Goal: Navigation & Orientation: Find specific page/section

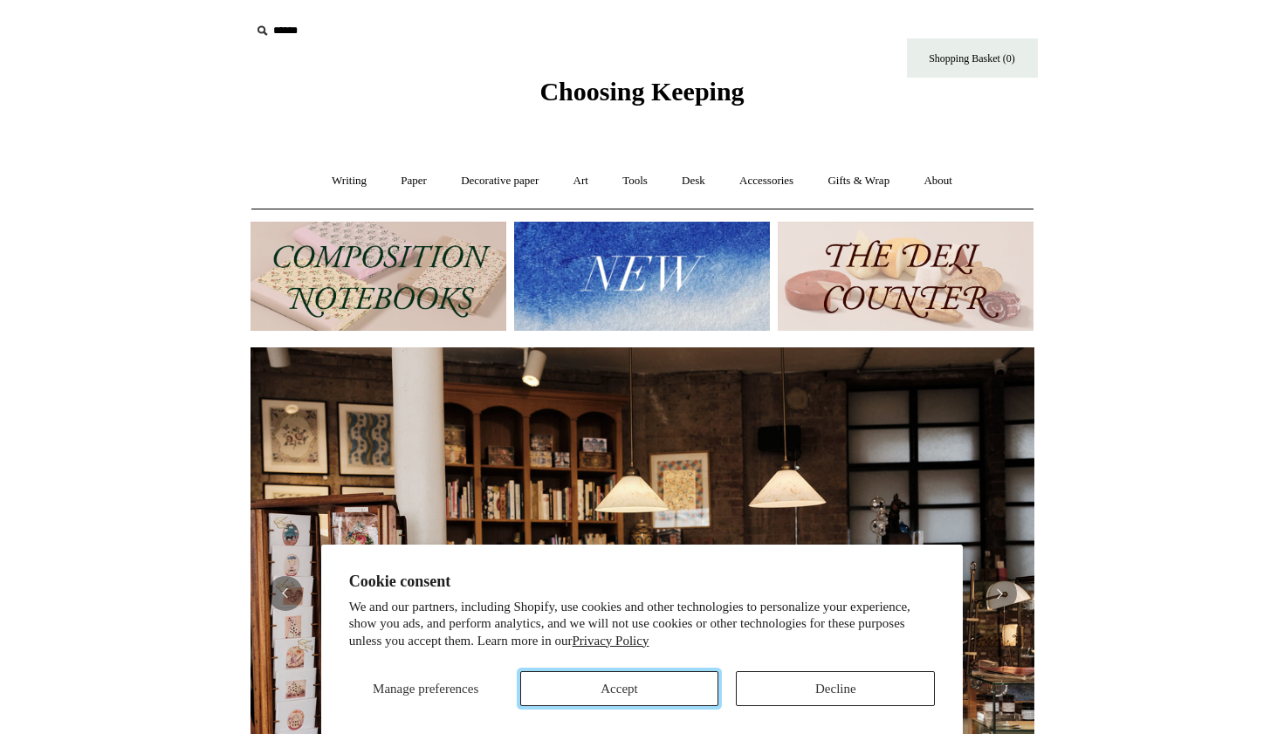
click at [613, 691] on button "Accept" at bounding box center [619, 688] width 199 height 35
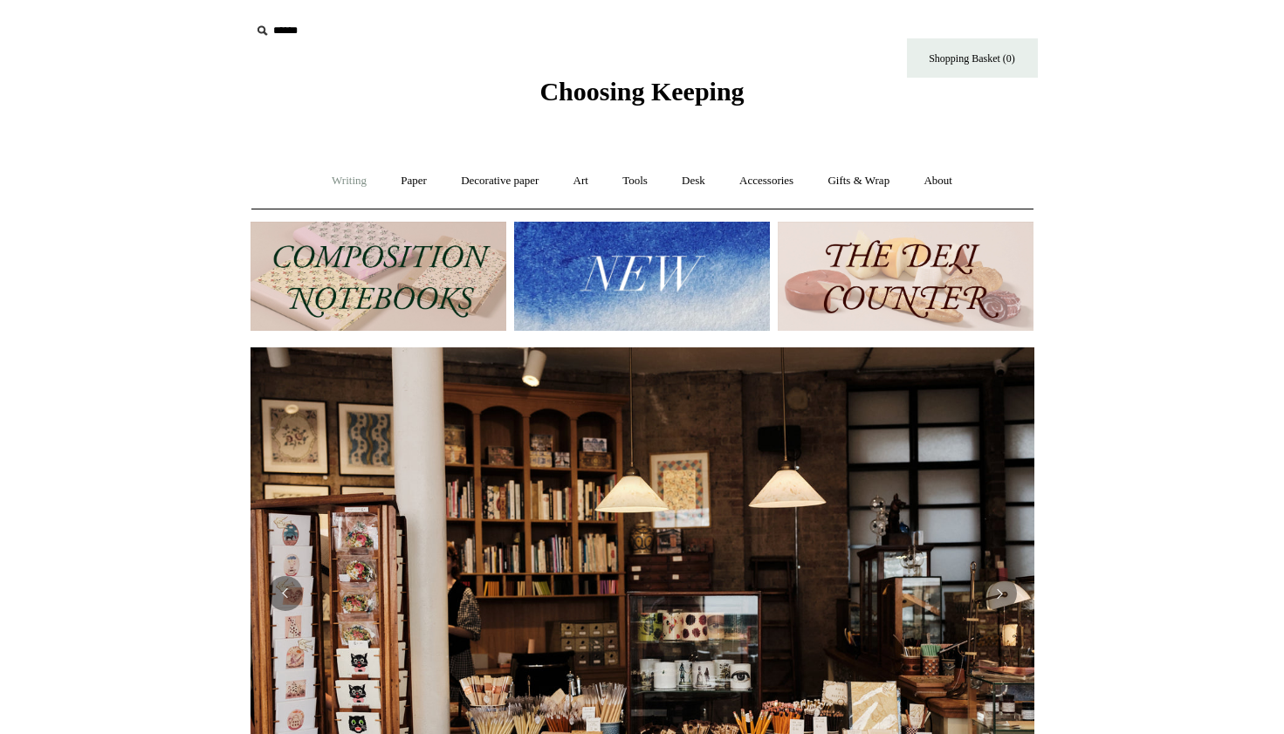
click at [351, 175] on link "Writing +" at bounding box center [349, 181] width 66 height 46
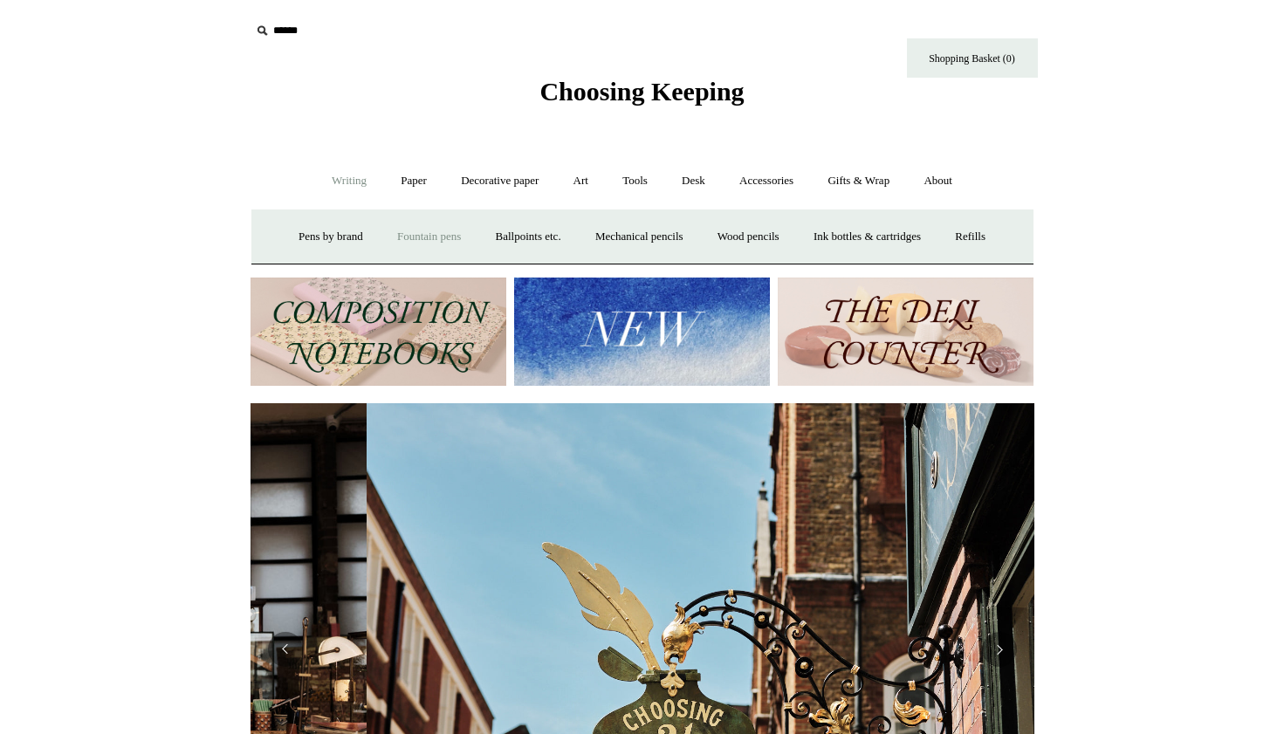
click at [404, 234] on link "Fountain pens +" at bounding box center [428, 237] width 95 height 46
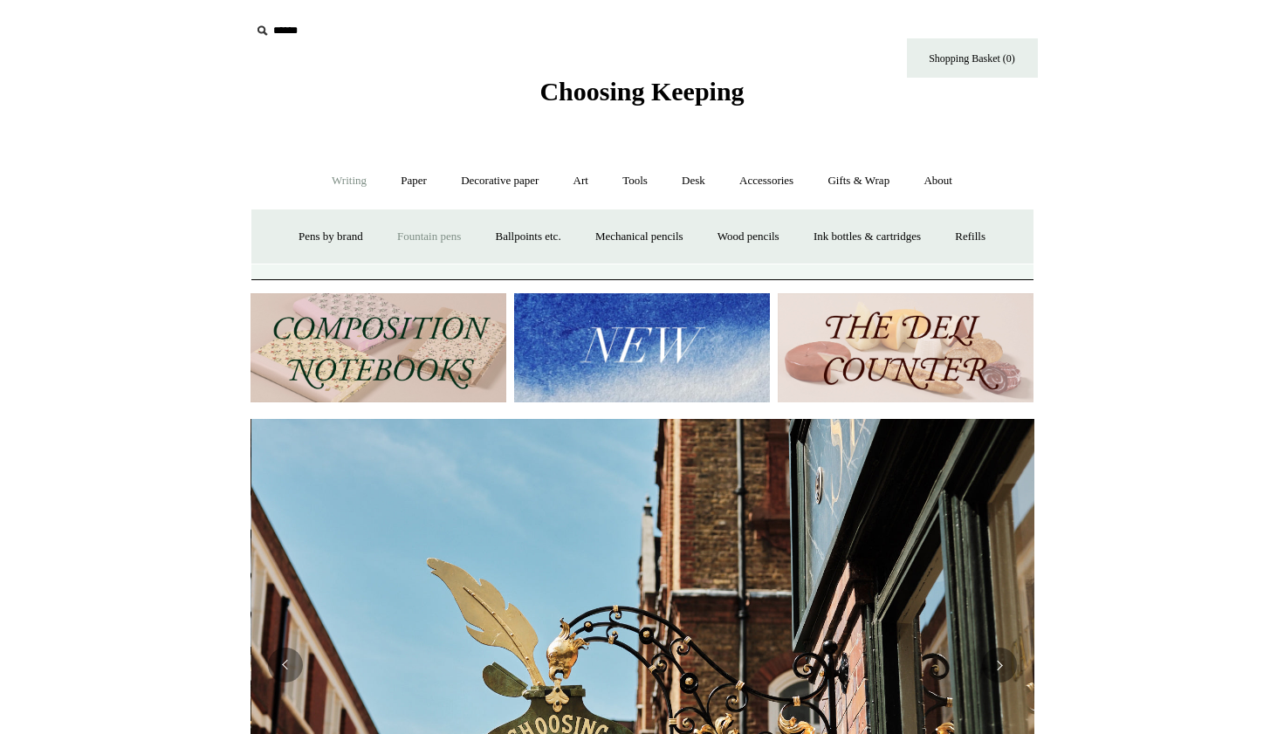
scroll to position [0, 784]
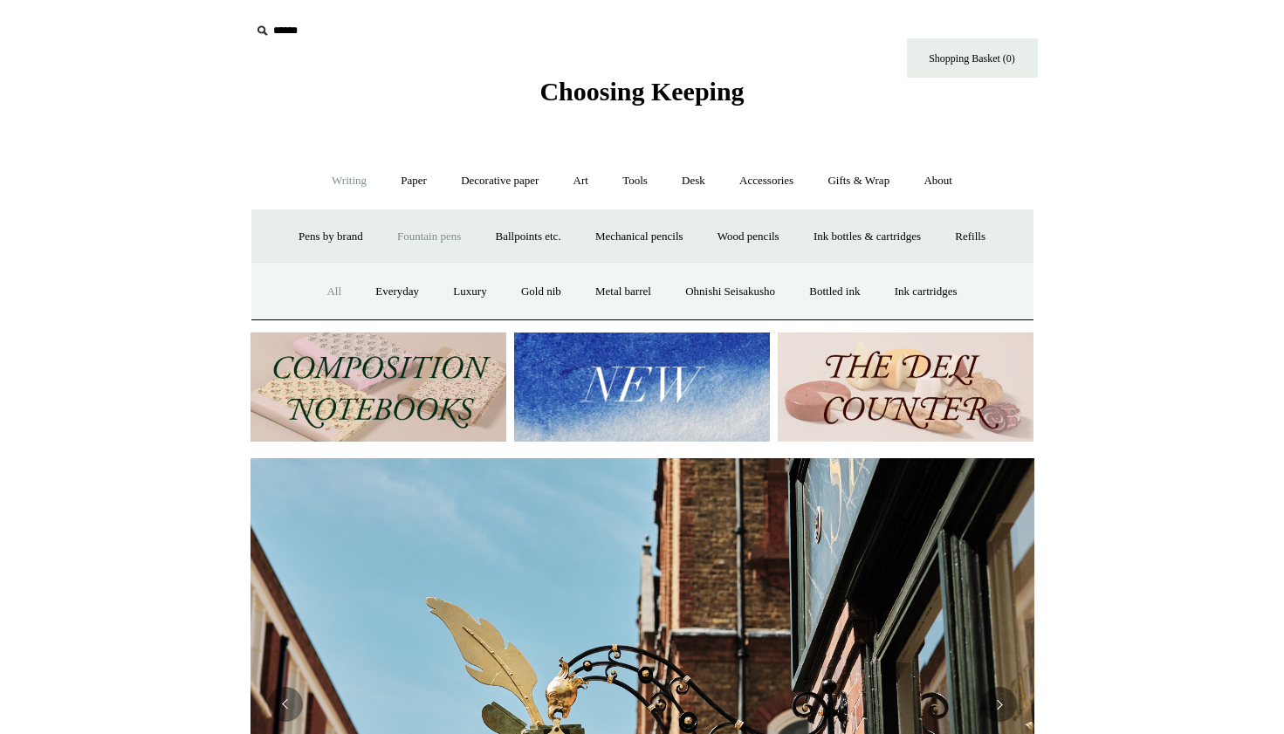
click at [323, 292] on link "All" at bounding box center [334, 292] width 46 height 46
